Goal: Navigation & Orientation: Find specific page/section

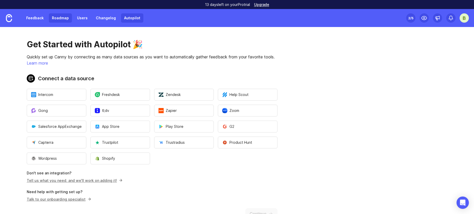
click at [53, 18] on link "Roadmap" at bounding box center [60, 17] width 23 height 9
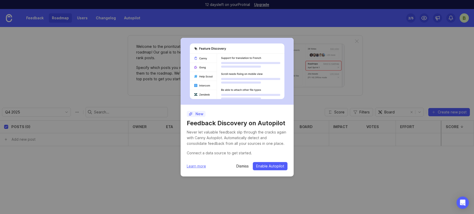
click at [243, 166] on p "Dismiss" at bounding box center [242, 165] width 12 height 5
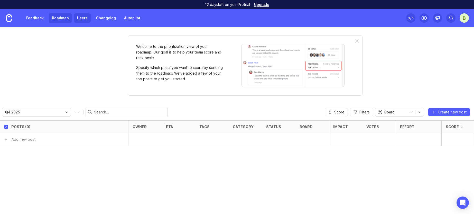
click at [83, 21] on link "Users" at bounding box center [82, 17] width 17 height 9
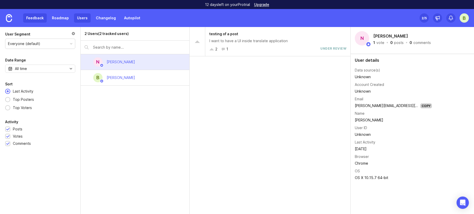
click at [39, 20] on link "Feedback" at bounding box center [35, 17] width 24 height 9
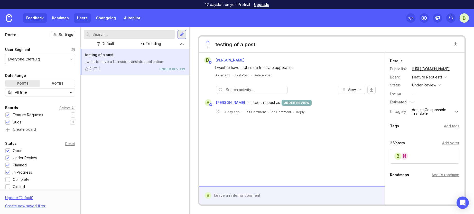
click at [79, 20] on link "Users" at bounding box center [82, 17] width 17 height 9
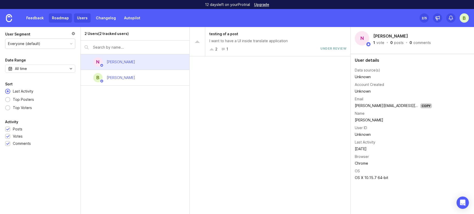
click at [65, 19] on link "Roadmap" at bounding box center [60, 17] width 23 height 9
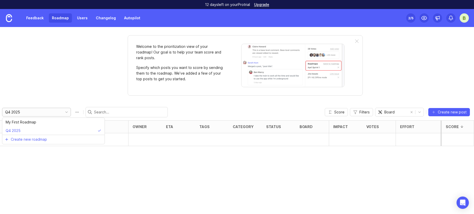
click at [46, 114] on input "Q4 2025" at bounding box center [33, 112] width 57 height 6
click at [41, 123] on li "My First Roadmap" at bounding box center [53, 122] width 102 height 8
click at [42, 113] on input "My First Roadmap" at bounding box center [33, 112] width 57 height 6
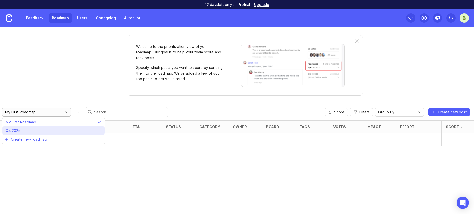
click at [43, 128] on li "Q4 2025" at bounding box center [53, 130] width 102 height 8
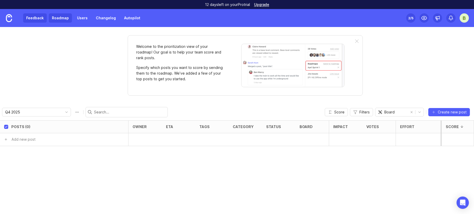
click at [38, 17] on link "Feedback" at bounding box center [35, 17] width 24 height 9
